Goal: Information Seeking & Learning: Check status

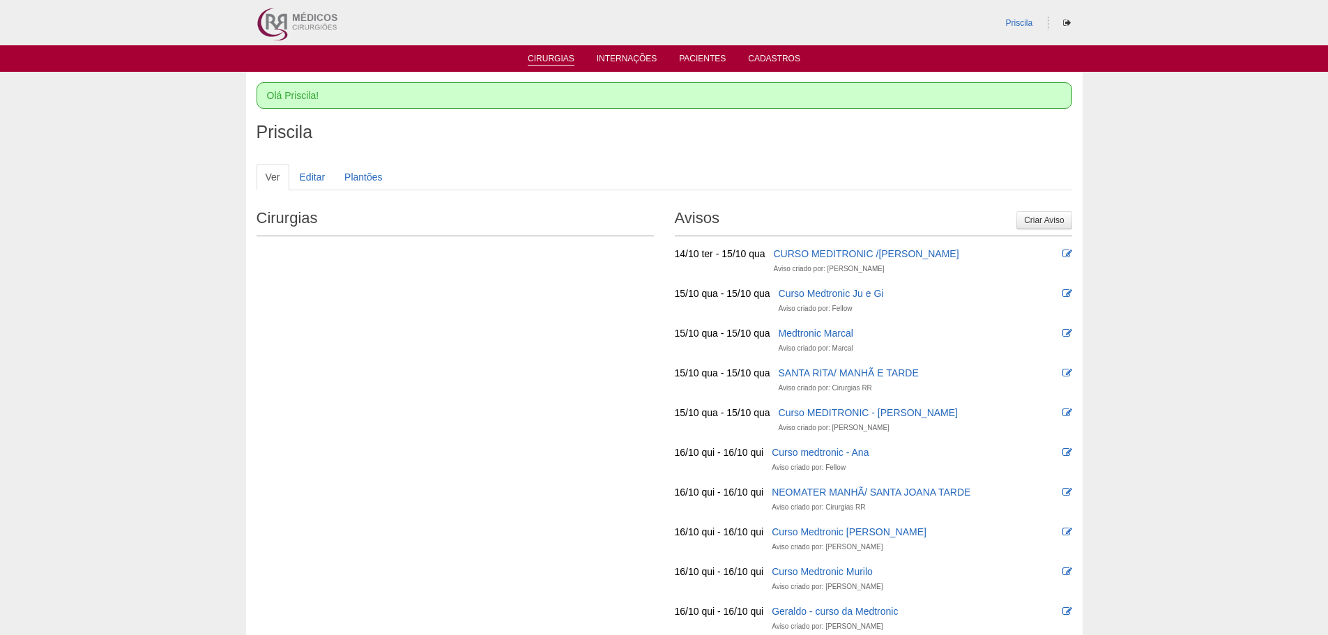
click at [567, 56] on link "Cirurgias" at bounding box center [551, 60] width 47 height 12
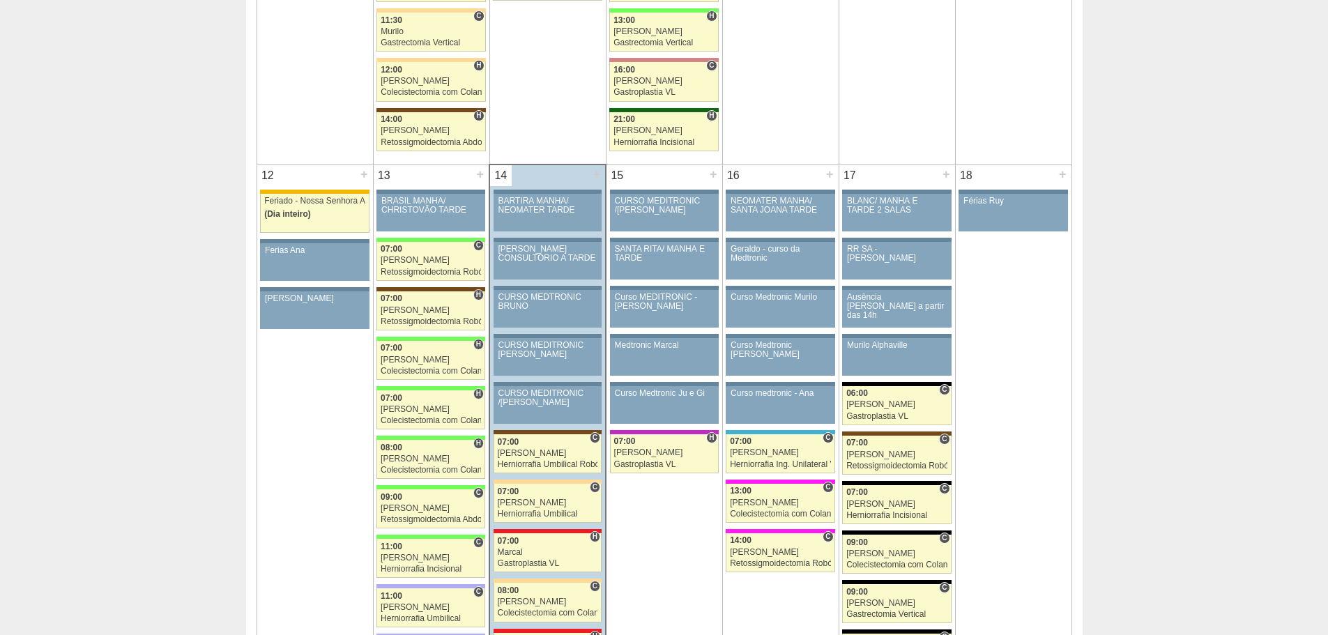
scroll to position [1464, 0]
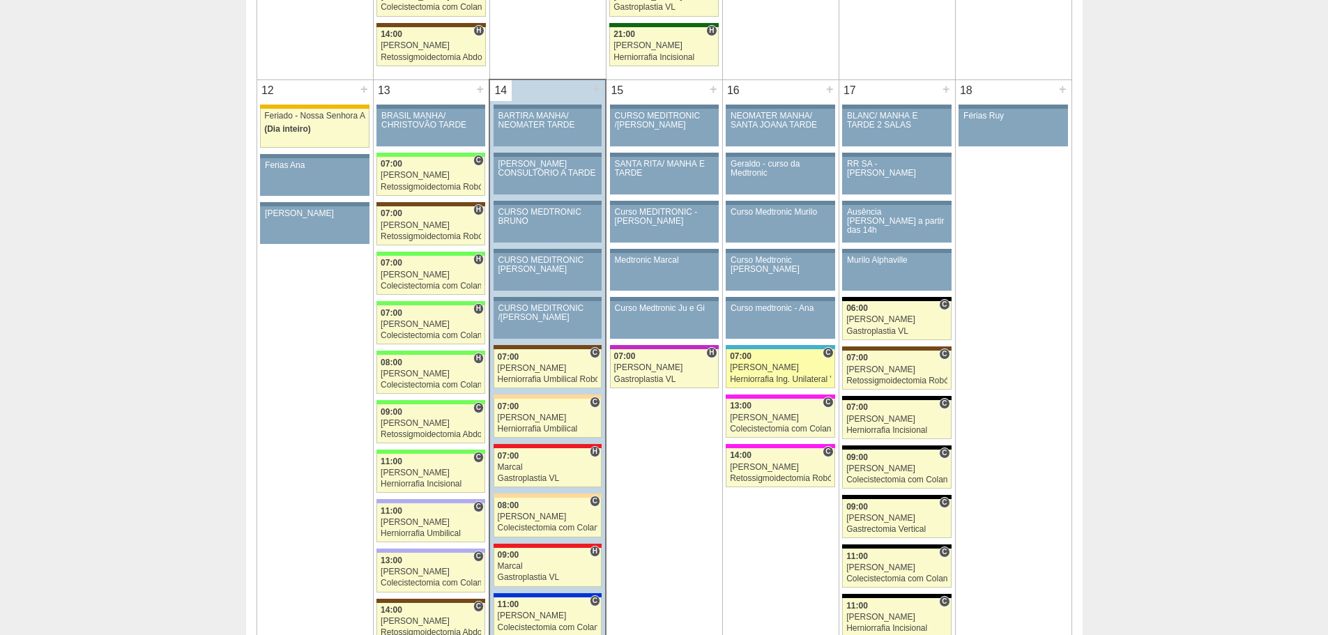
click at [765, 365] on div "[PERSON_NAME]" at bounding box center [780, 367] width 101 height 9
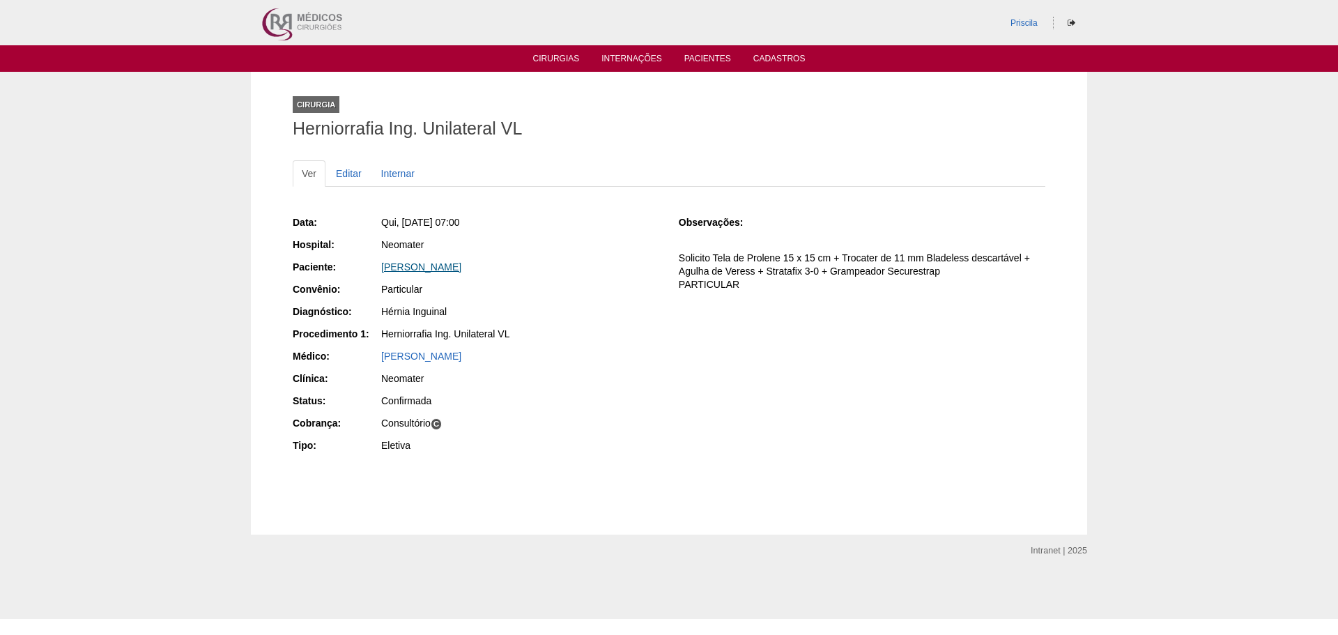
click at [461, 265] on link "[PERSON_NAME]" at bounding box center [421, 266] width 80 height 11
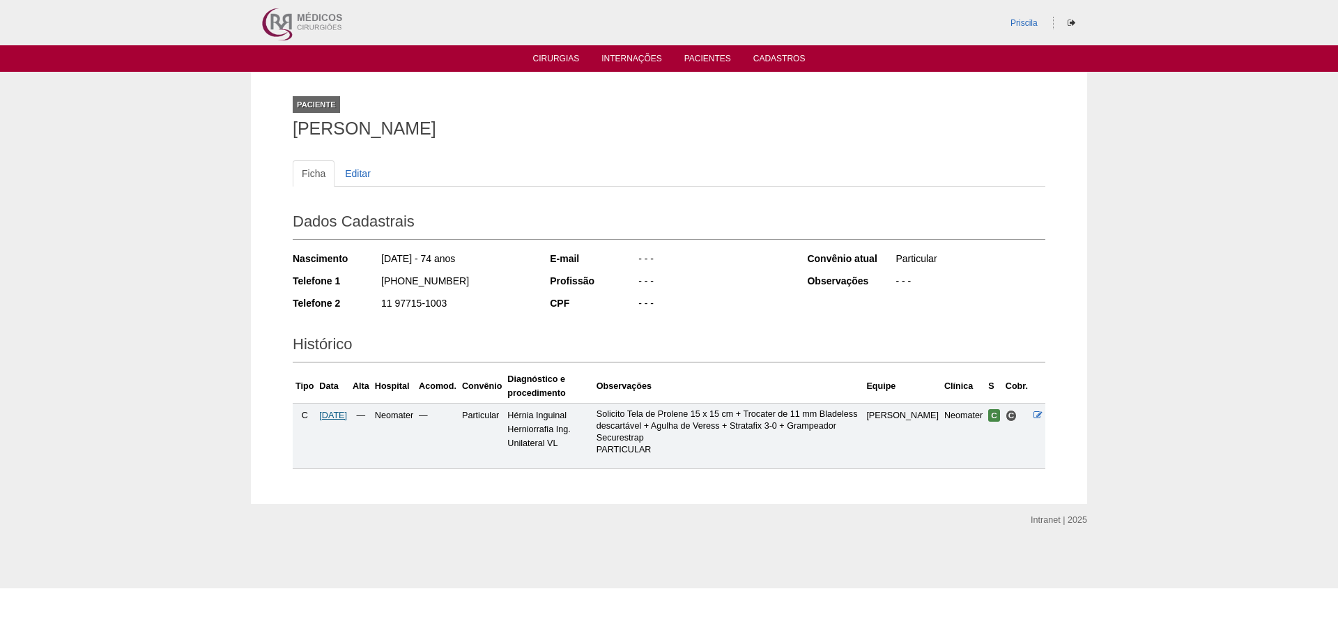
click at [347, 412] on span "16/10/2025" at bounding box center [333, 416] width 28 height 10
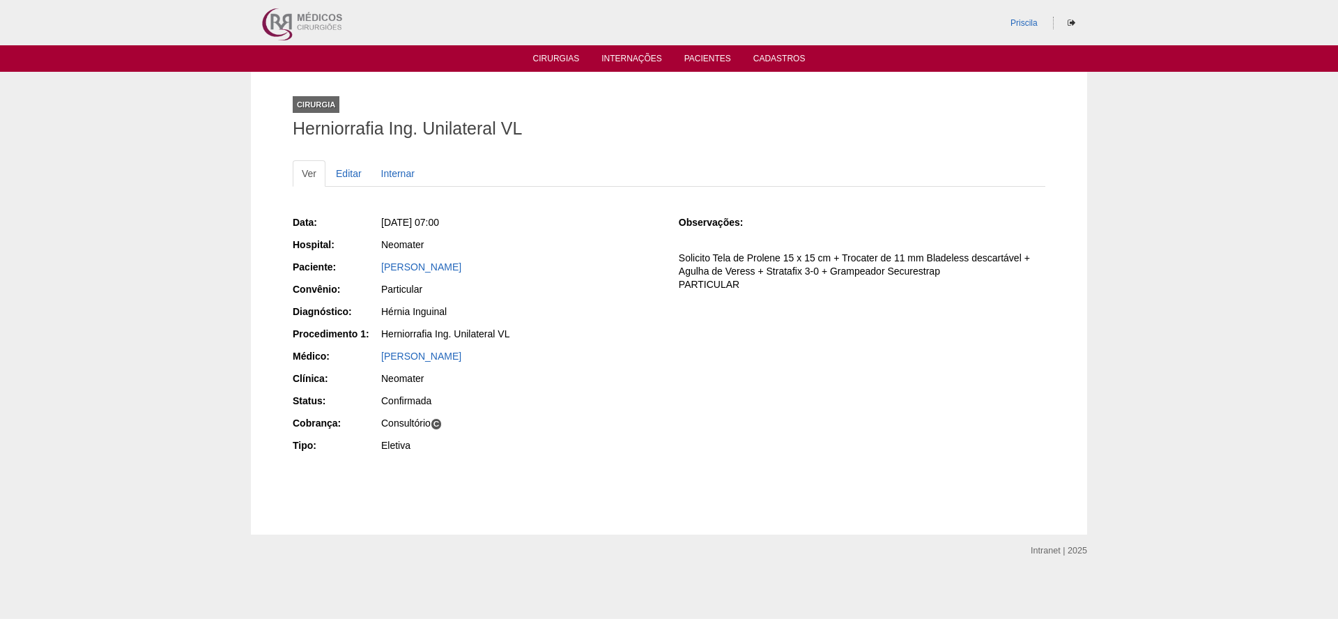
click at [110, 102] on div "Cirurgia Herniorrafia Ing. Unilateral VL Ver Editar Internar Data: Qui, 16/10/2…" at bounding box center [669, 303] width 1338 height 463
click at [552, 56] on link "Cirurgias" at bounding box center [556, 60] width 47 height 12
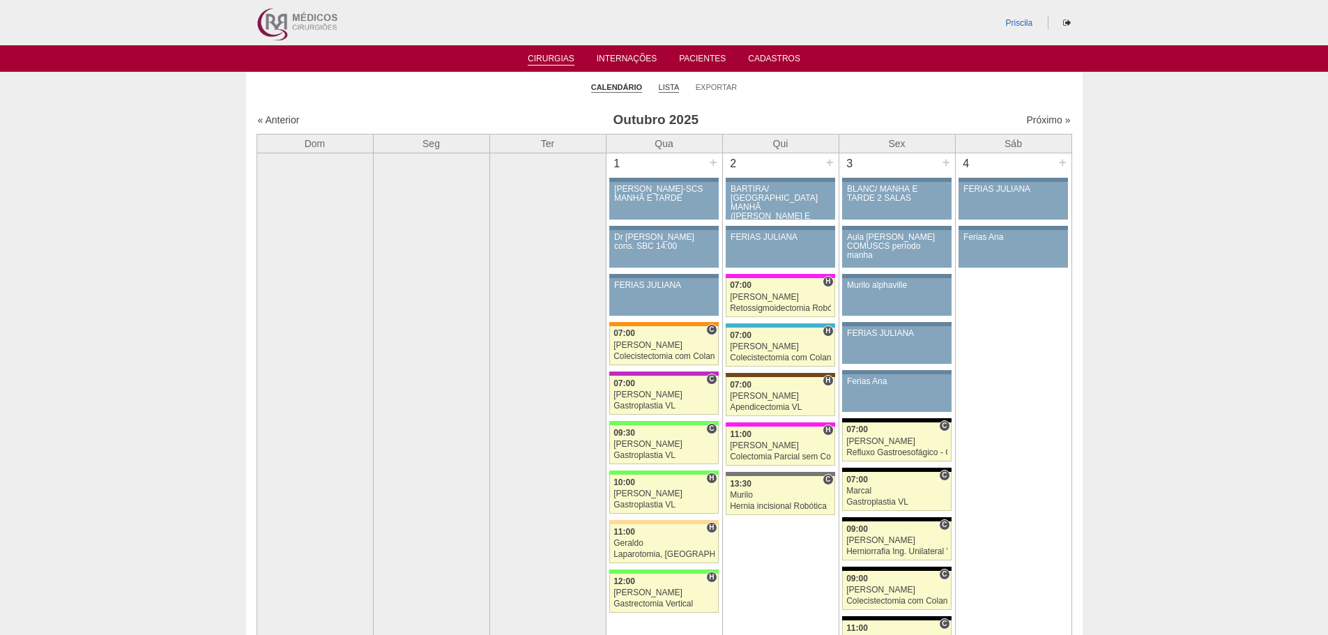
click at [672, 88] on link "Lista" at bounding box center [669, 87] width 21 height 10
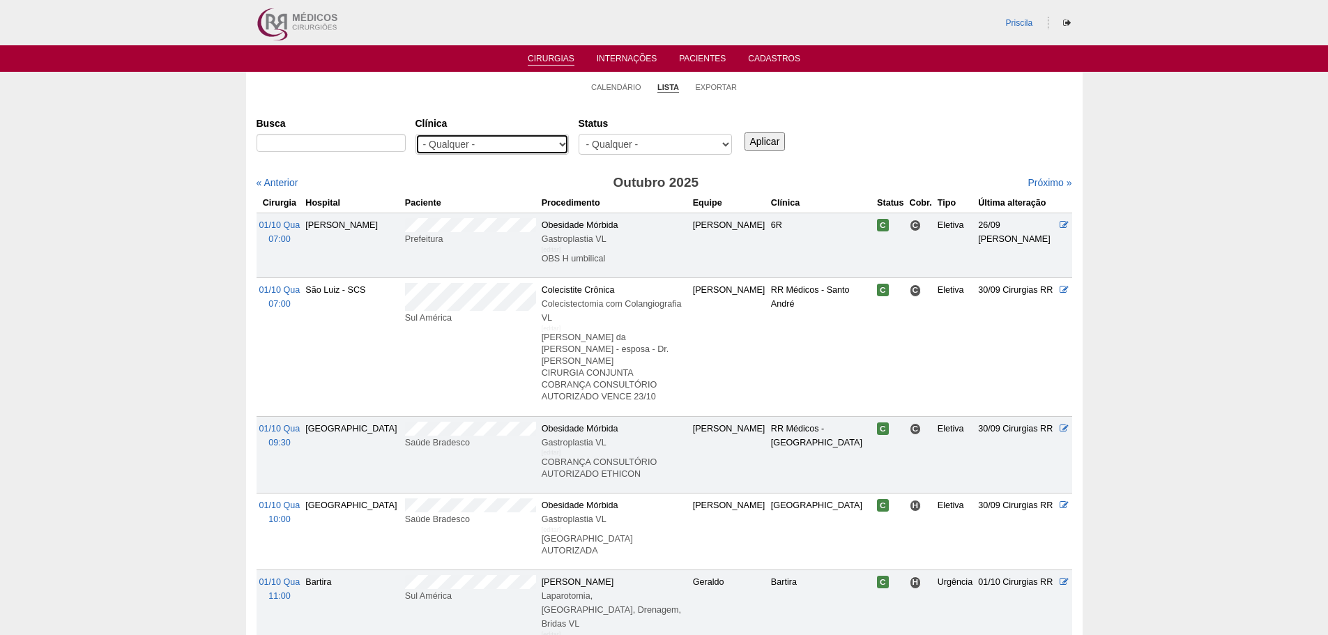
click at [562, 145] on select "- Qualquer - 6R Alphaville Assunção Bartira Brasil Christovão da Gama Cruz Azul…" at bounding box center [491, 144] width 153 height 21
select select "22"
click at [415, 134] on select "- Qualquer - 6R Alphaville Assunção Bartira Brasil Christovão da Gama Cruz Azul…" at bounding box center [491, 144] width 153 height 21
click at [726, 144] on select "- Qualquer - Reservada Confirmada Suspensa Cancelada" at bounding box center [655, 144] width 153 height 21
select select "conf"
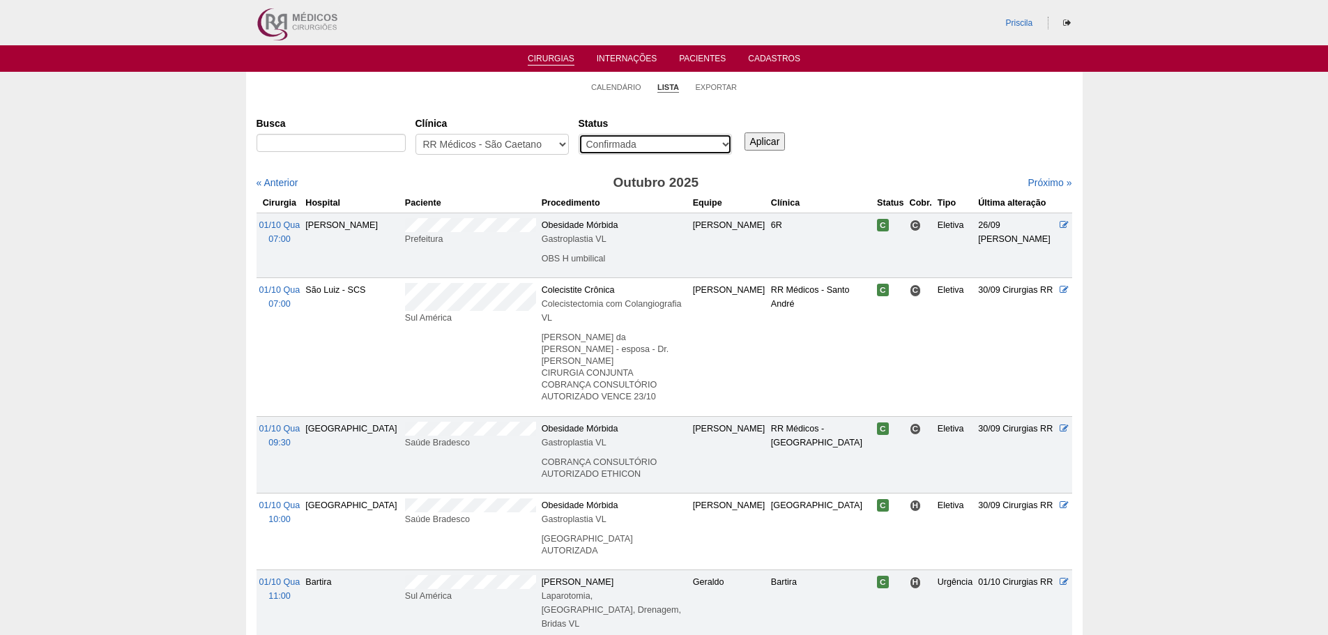
click at [579, 134] on select "- Qualquer - Reservada Confirmada Suspensa Cancelada" at bounding box center [655, 144] width 153 height 21
click at [767, 140] on input "Aplicar" at bounding box center [764, 141] width 41 height 18
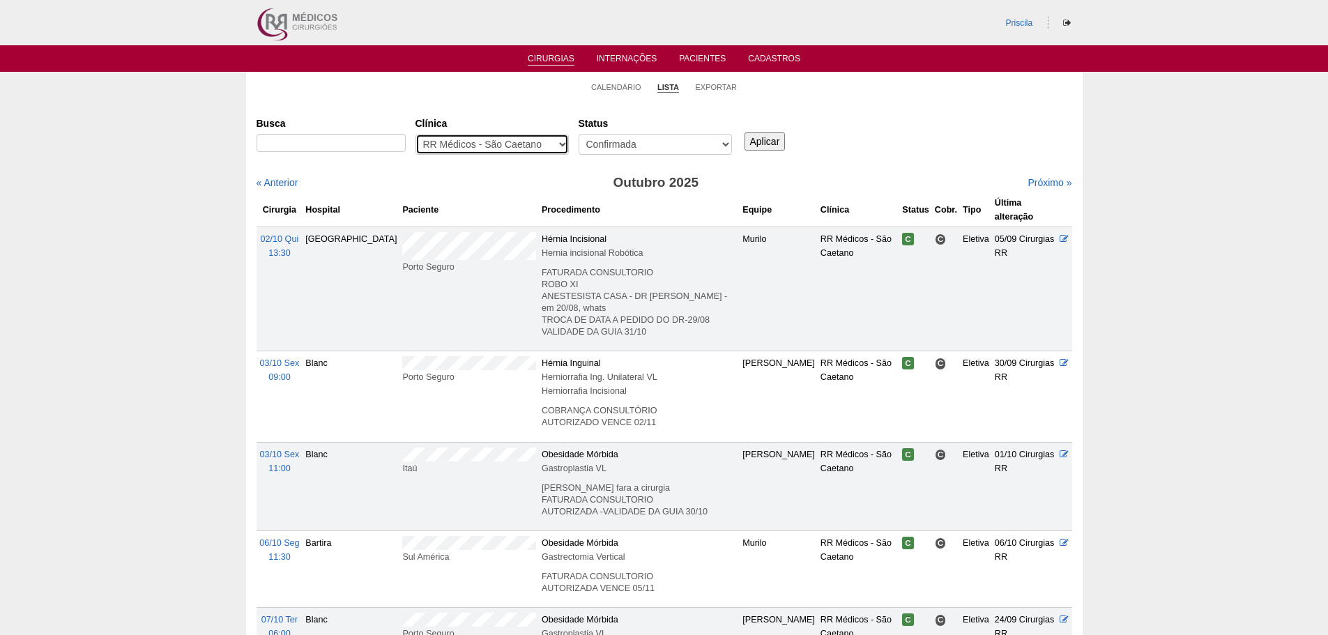
click at [563, 144] on select "- Qualquer - 6R Alphaville Assunção Bartira Brasil Christovão da Gama Cruz Azul…" at bounding box center [491, 144] width 153 height 21
select select "57"
click at [415, 134] on select "- Qualquer - 6R Alphaville Assunção Bartira Brasil Christovão da Gama Cruz Azul…" at bounding box center [491, 144] width 153 height 21
click at [769, 141] on input "Aplicar" at bounding box center [764, 141] width 41 height 18
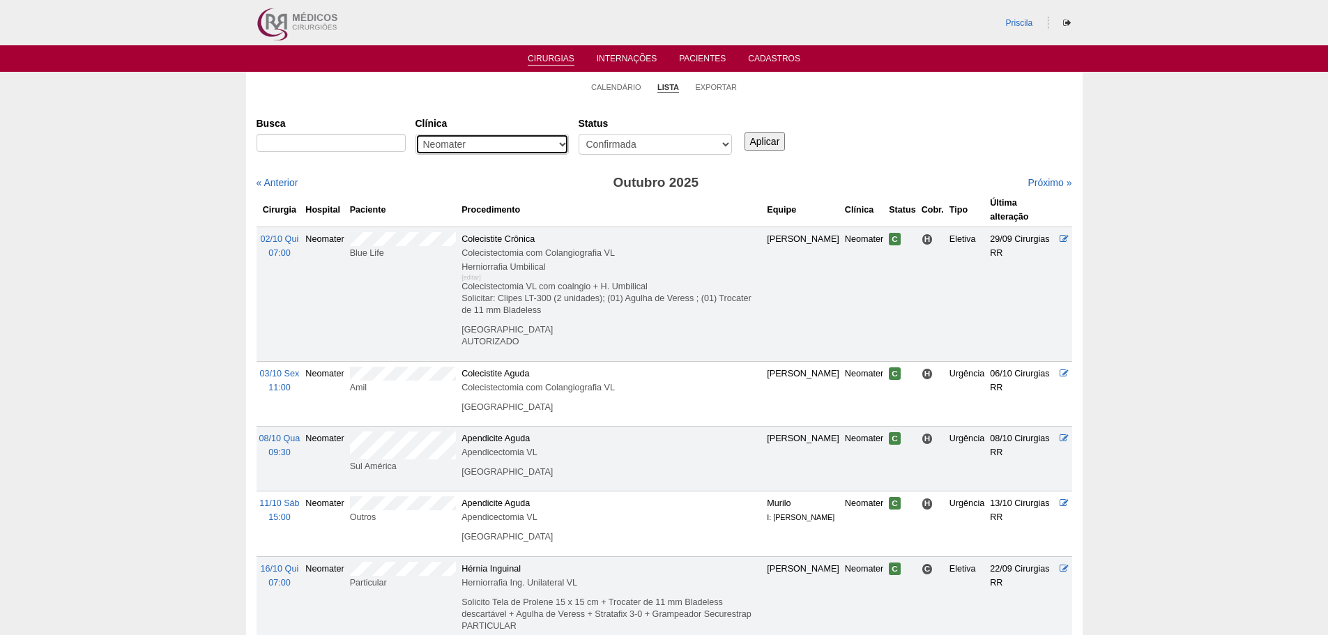
click at [562, 142] on select "- Qualquer - 6R Alphaville Assunção Bartira Brasil Christovão da Gama Cruz Azul…" at bounding box center [491, 144] width 153 height 21
click at [894, 128] on div "Busca [GEOGRAPHIC_DATA] - Qualquer - 6R Alphaville Assunção Bartira Brasil Chri…" at bounding box center [665, 137] width 816 height 50
click at [561, 144] on select "- Qualquer - 6R Alphaville Assunção Bartira Brasil Christovão da Gama Cruz Azul…" at bounding box center [491, 144] width 153 height 21
select select "22"
click at [415, 134] on select "- Qualquer - 6R Alphaville Assunção Bartira Brasil Christovão da Gama Cruz Azul…" at bounding box center [491, 144] width 153 height 21
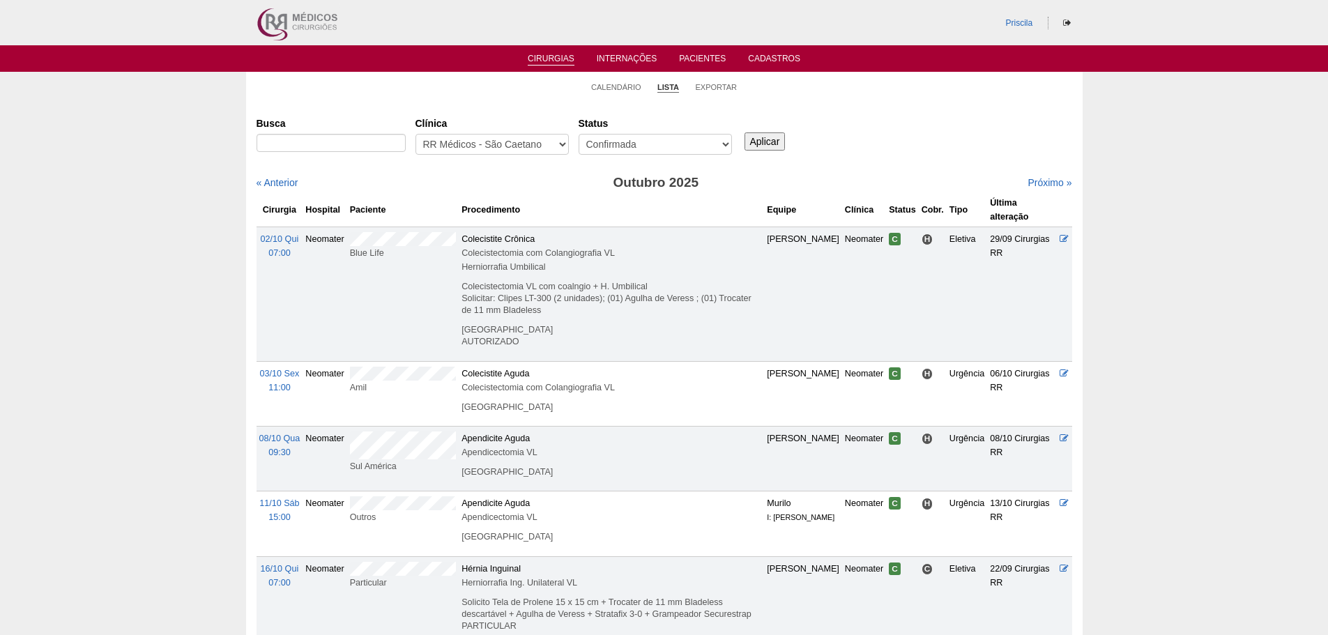
click at [763, 137] on input "Aplicar" at bounding box center [764, 141] width 41 height 18
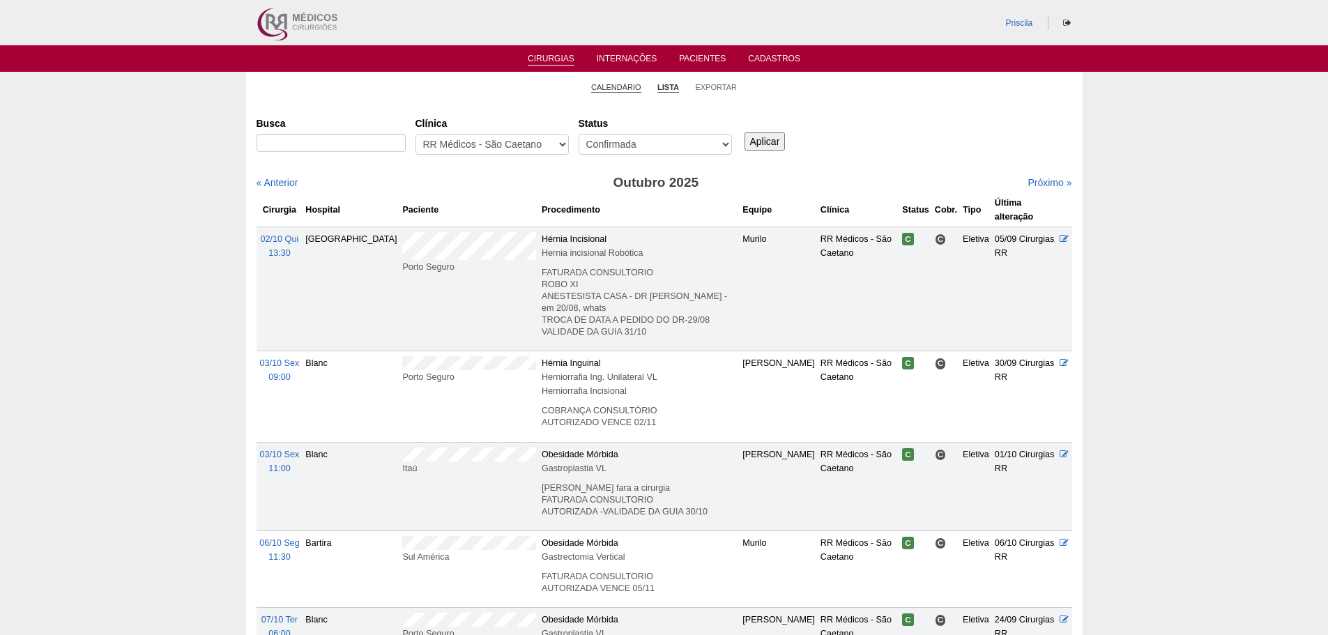
click at [633, 87] on link "Calendário" at bounding box center [616, 87] width 50 height 10
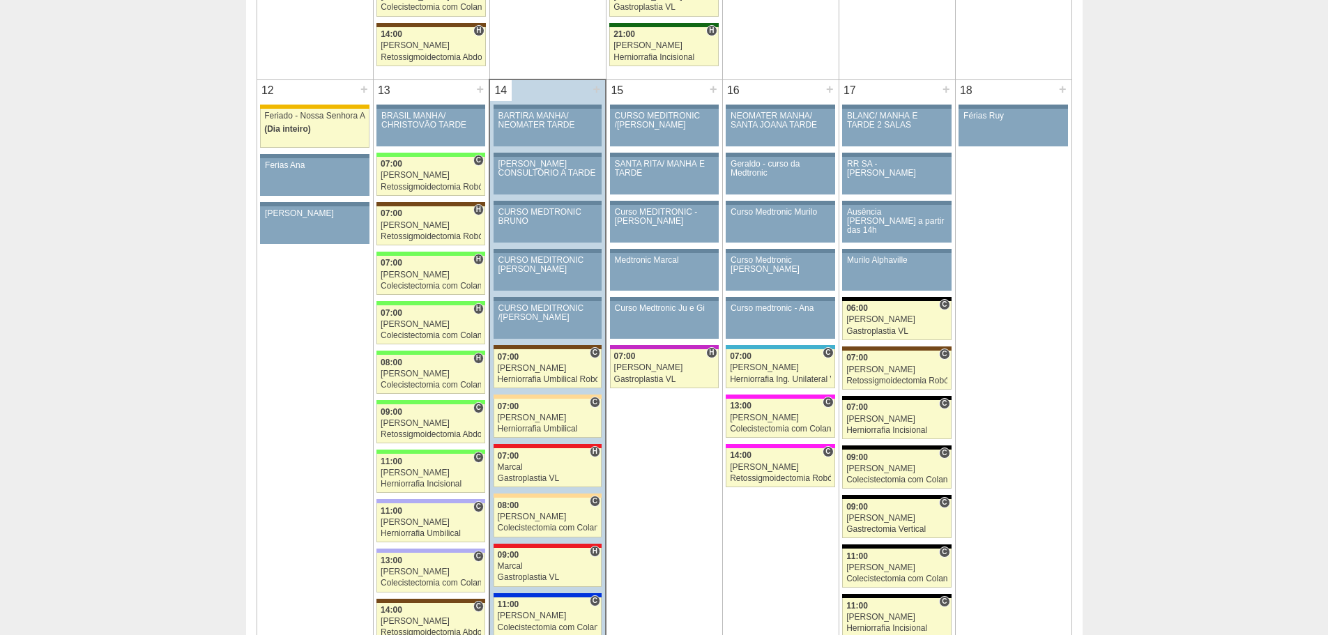
scroll to position [1534, 0]
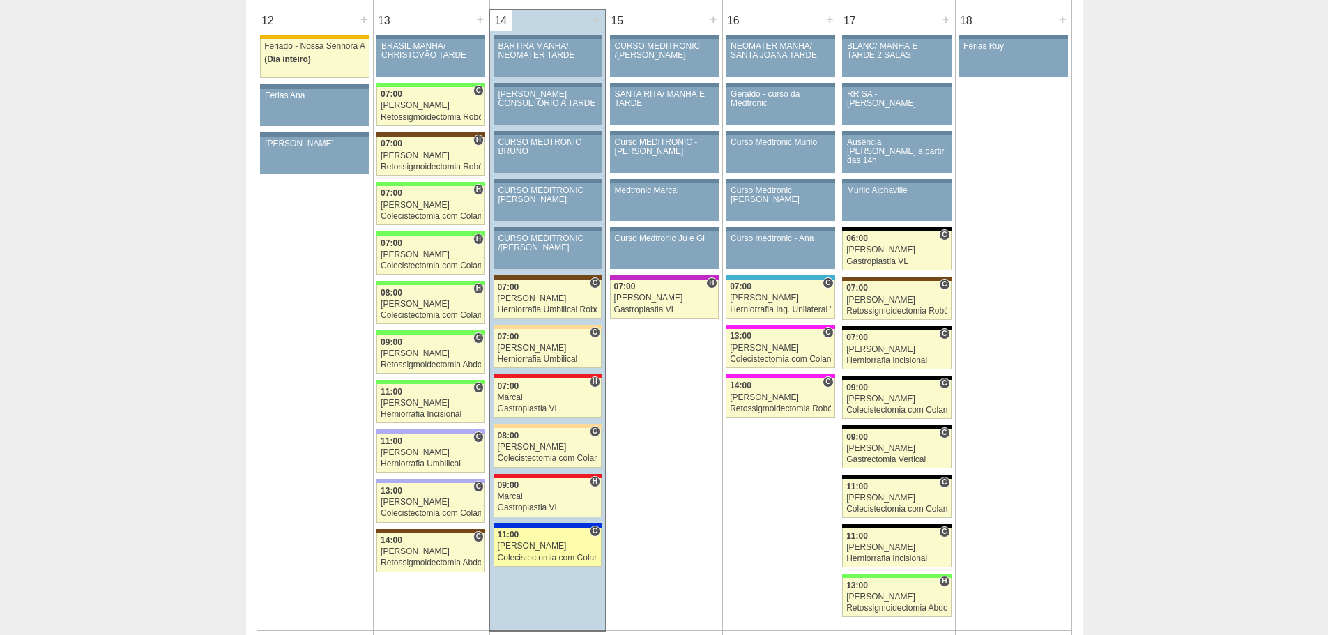
click at [574, 540] on link "89129 Felipe Rossi C 11:00 Felipe Rossi Colecistectomia com Colangiografia VL H…" at bounding box center [548, 547] width 108 height 39
